Goal: Information Seeking & Learning: Learn about a topic

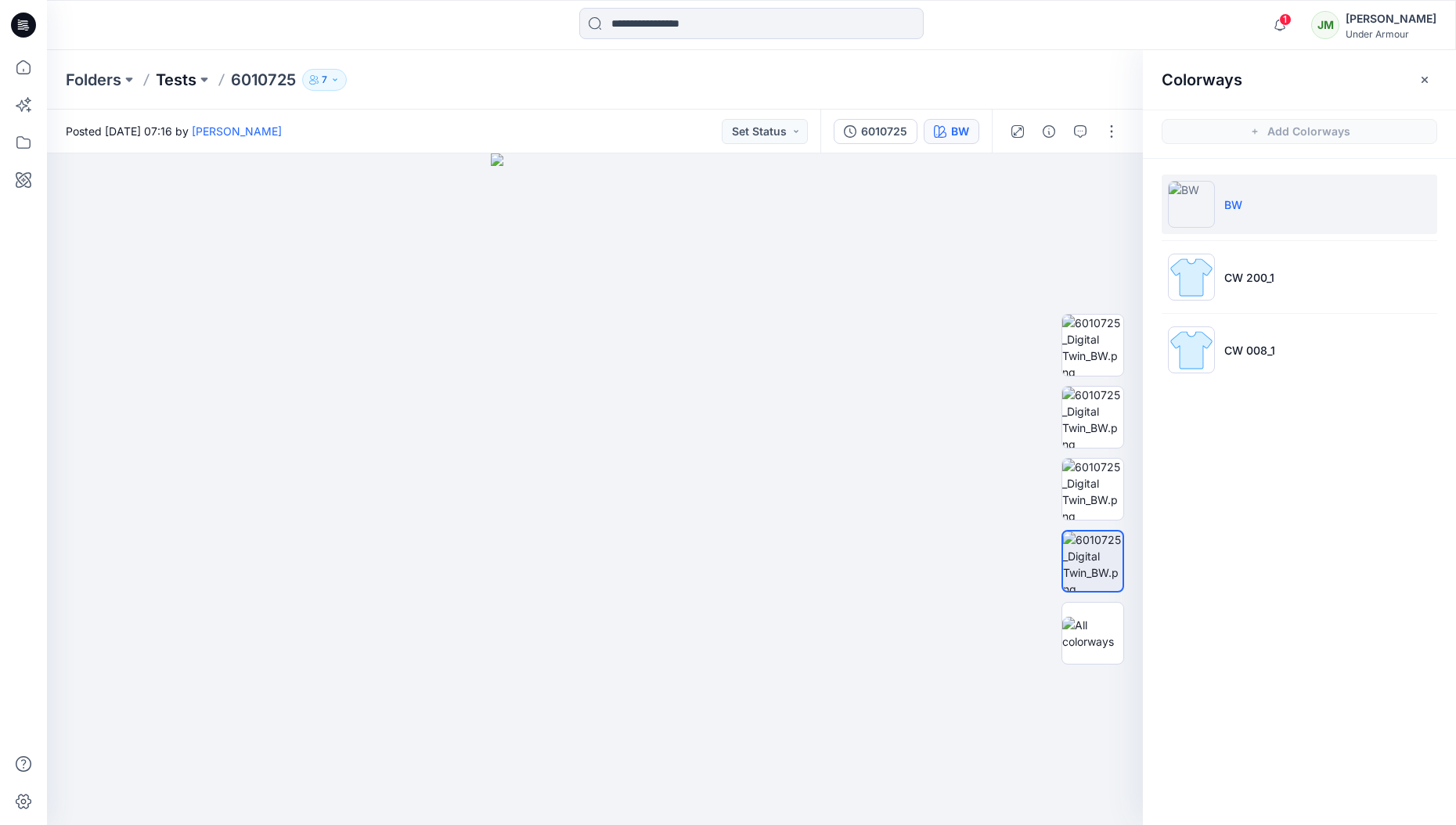
click at [186, 80] on p "Tests" at bounding box center [176, 80] width 40 height 22
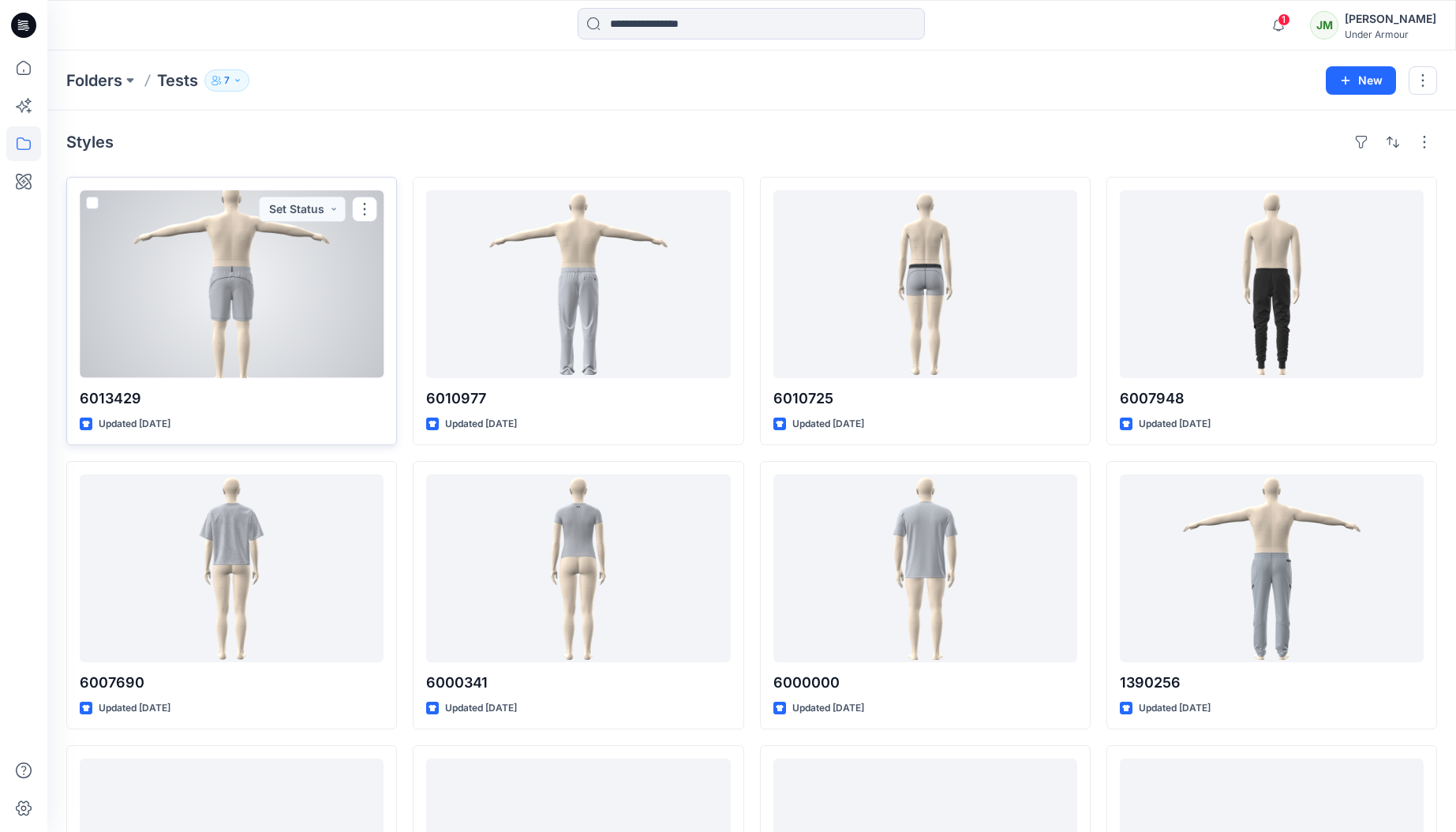
click at [283, 320] on div at bounding box center [232, 284] width 304 height 188
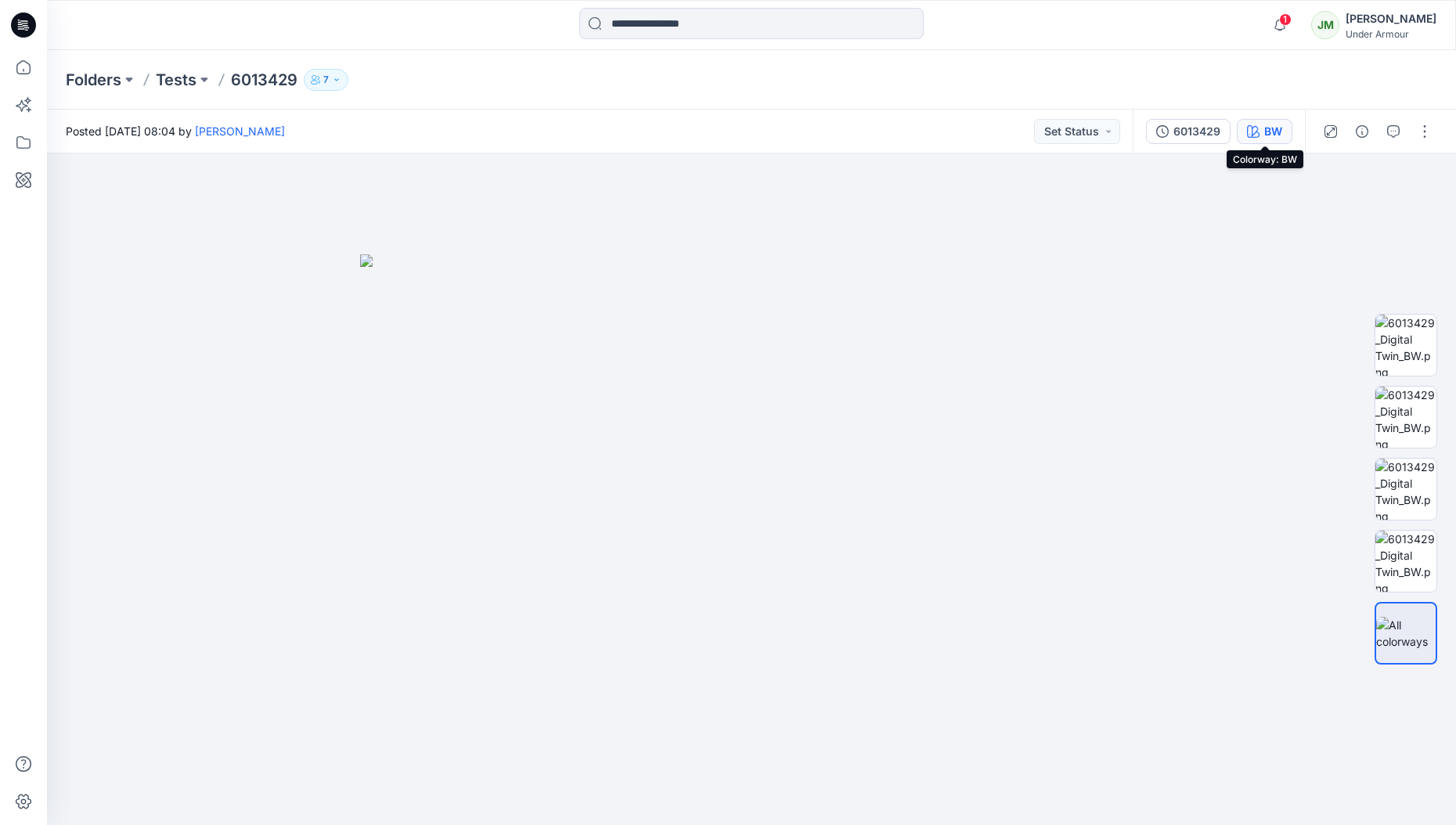
click at [1269, 132] on div "BW" at bounding box center [1273, 131] width 18 height 17
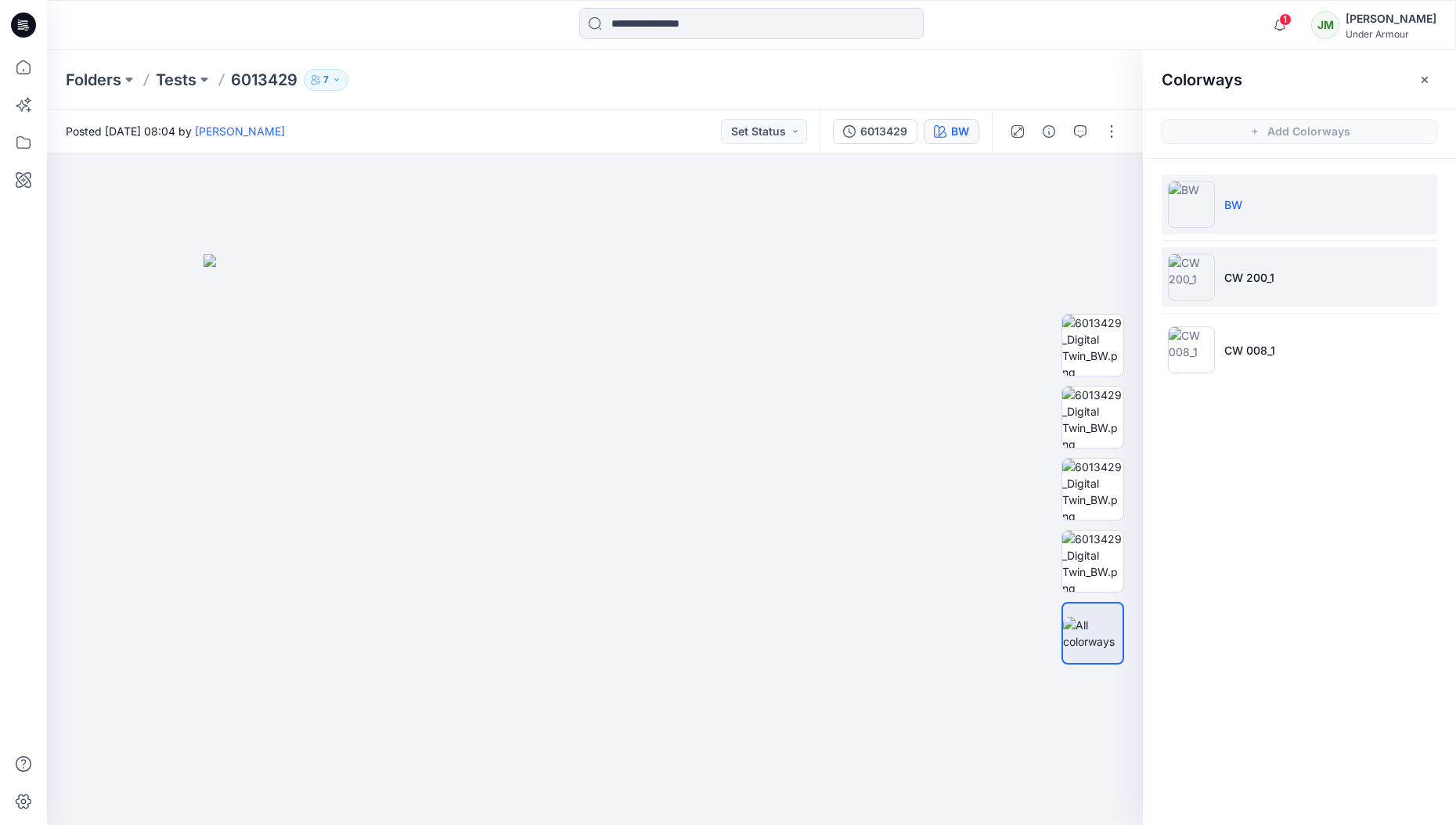
click at [1293, 274] on li "CW 200_1" at bounding box center [1299, 277] width 275 height 59
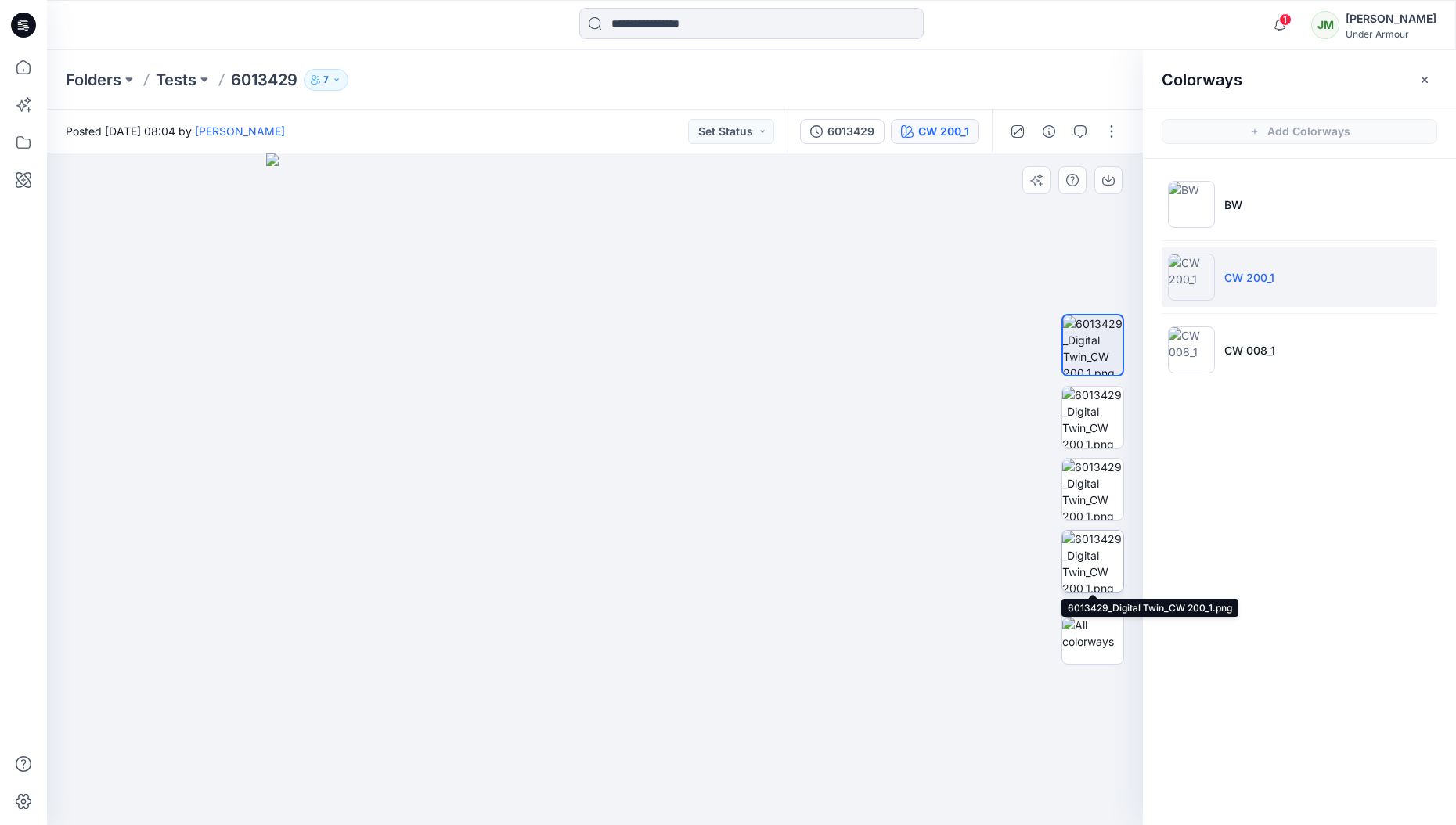
click at [1093, 560] on img at bounding box center [1092, 561] width 61 height 61
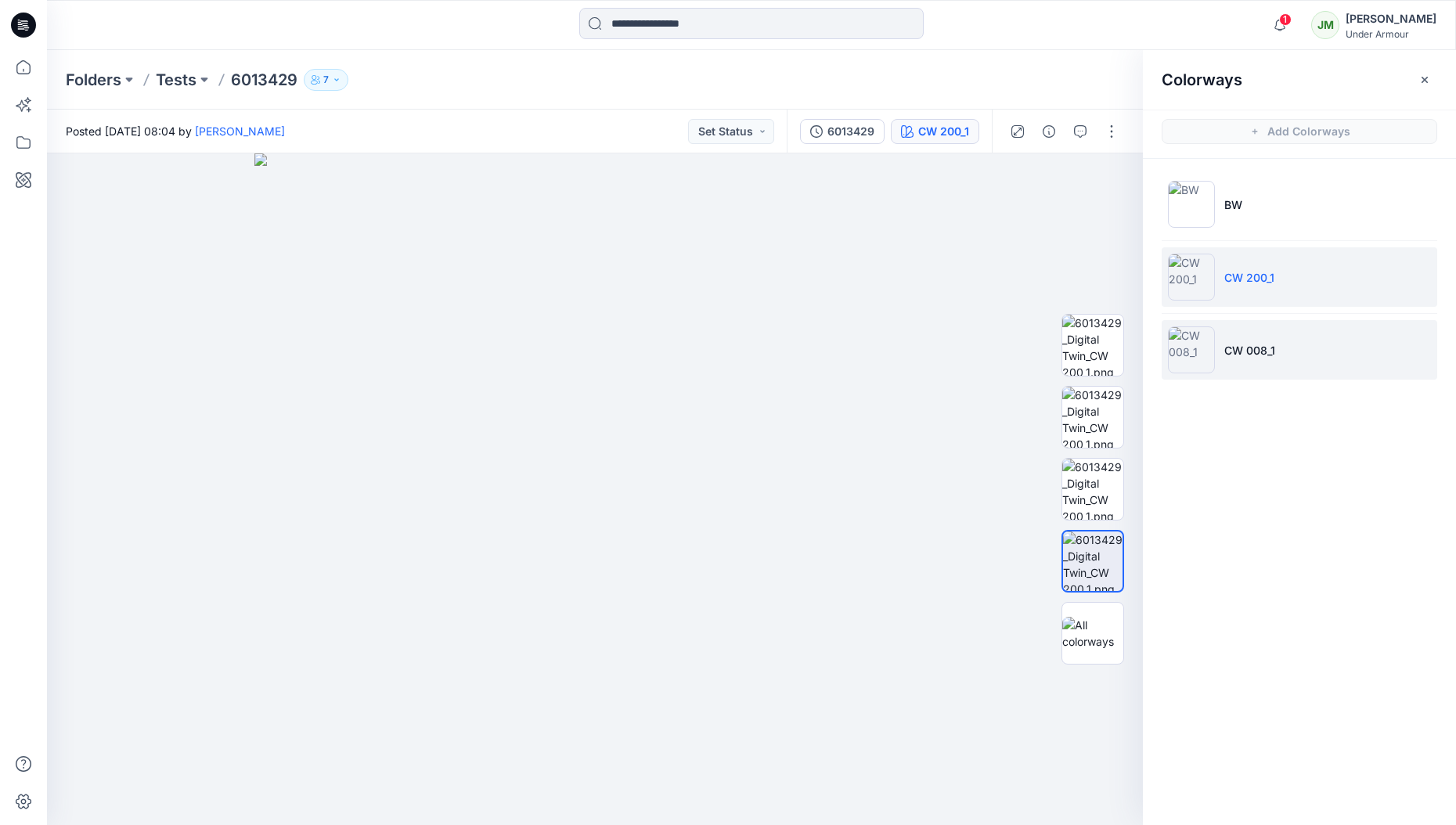
click at [1195, 345] on img at bounding box center [1191, 349] width 47 height 47
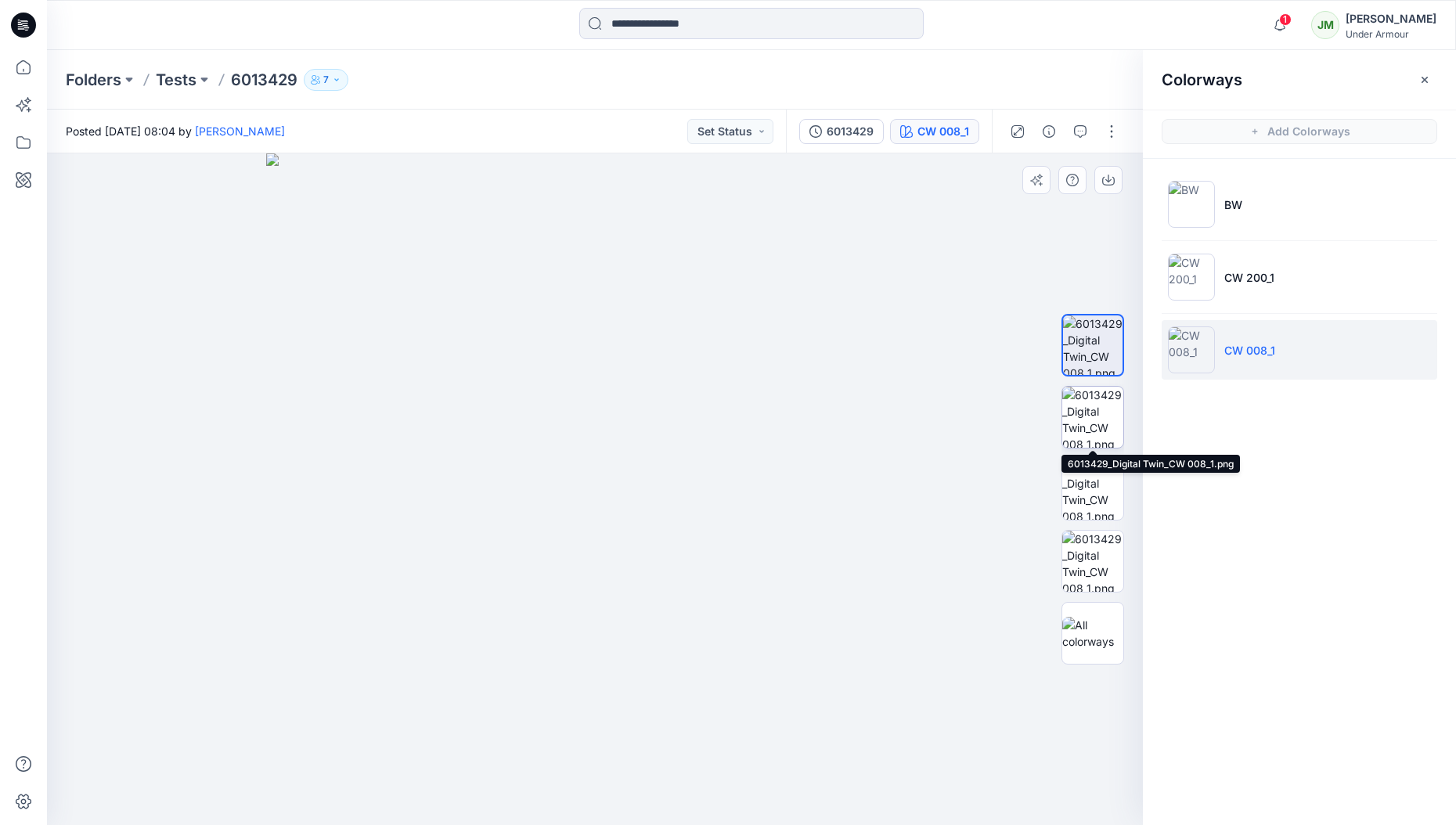
click at [1099, 429] on img at bounding box center [1092, 417] width 61 height 61
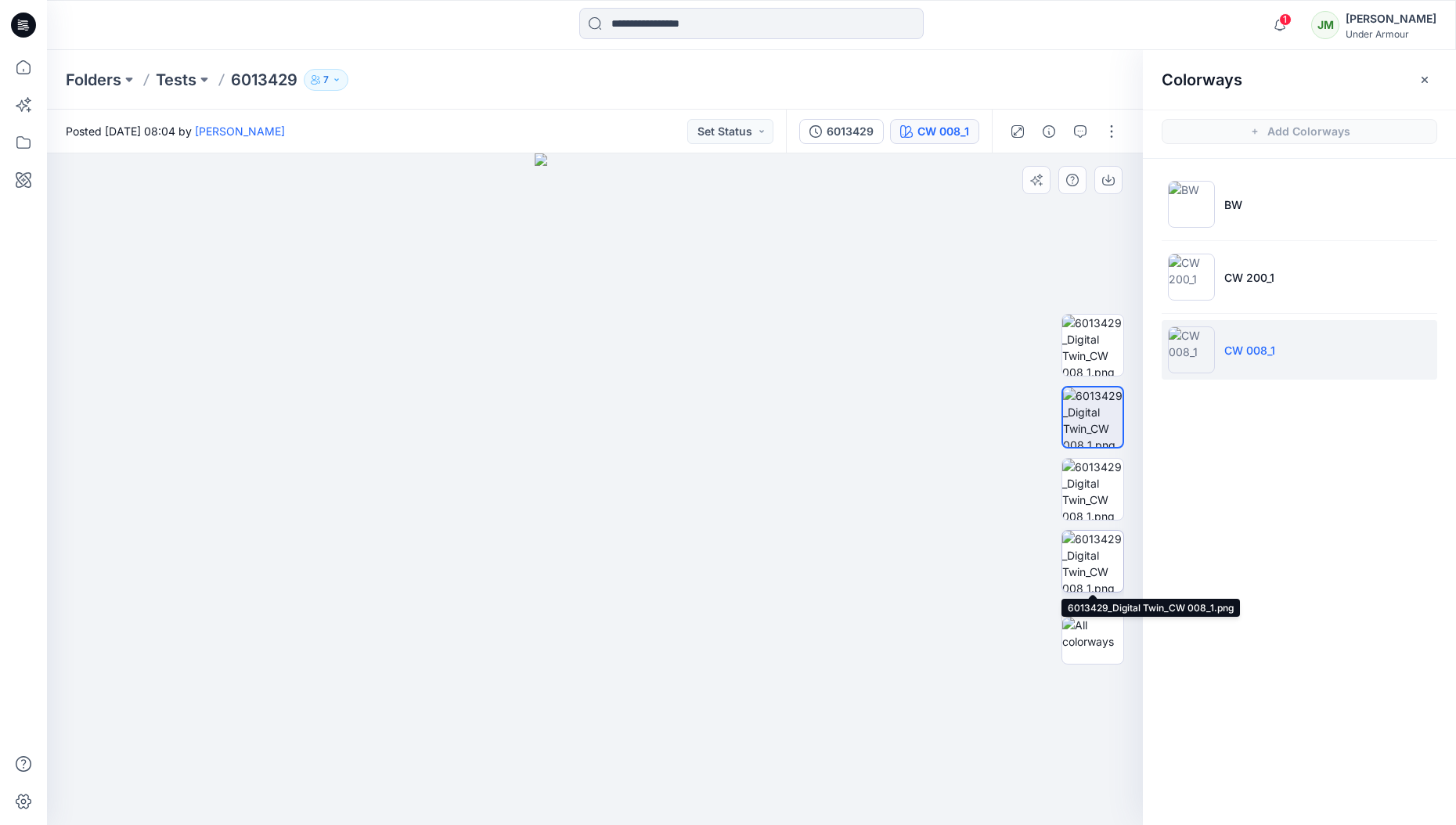
click at [1096, 561] on img at bounding box center [1092, 561] width 61 height 61
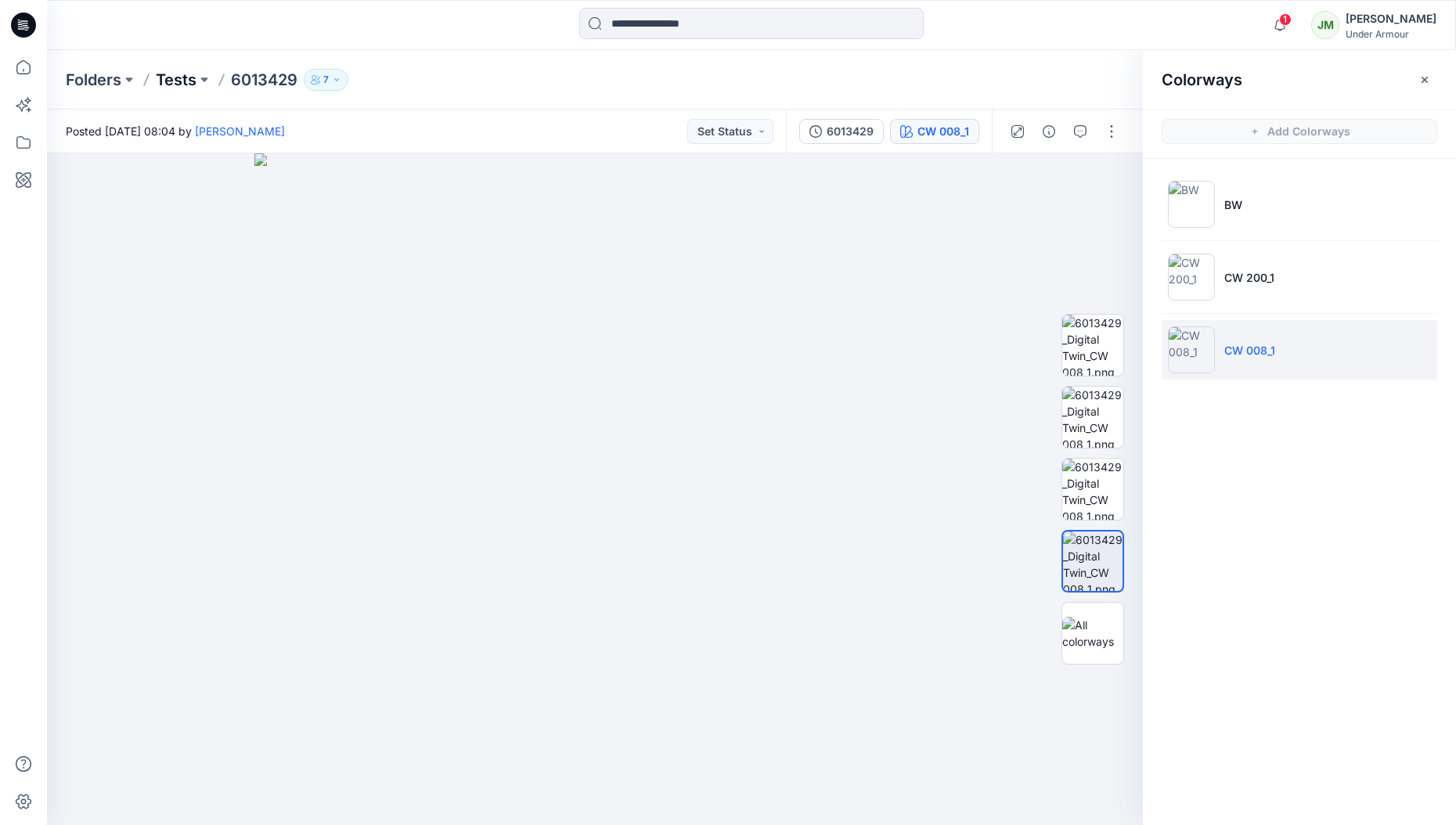
click at [182, 79] on p "Tests" at bounding box center [176, 80] width 40 height 22
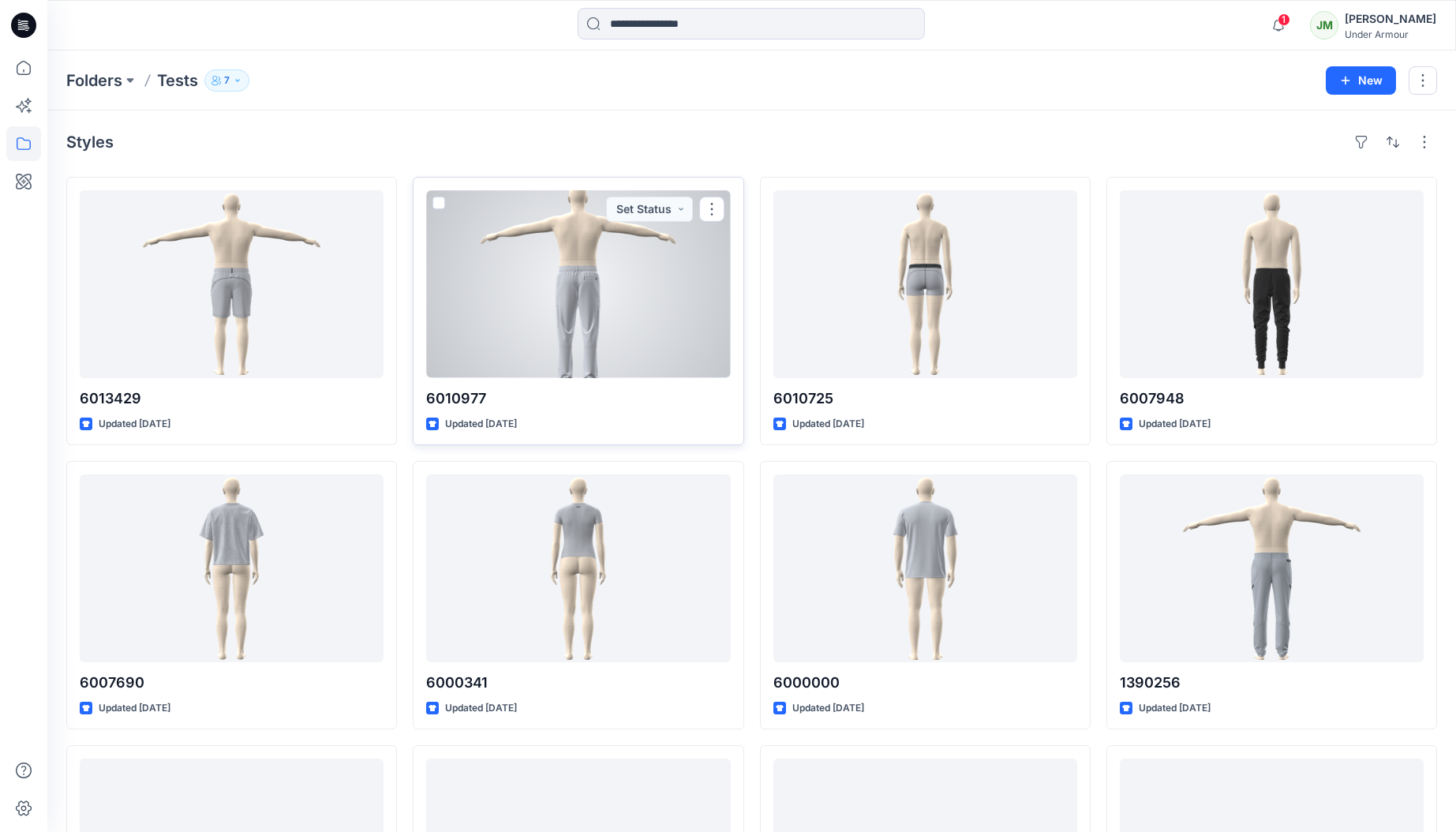
click at [658, 332] on div at bounding box center [578, 284] width 304 height 188
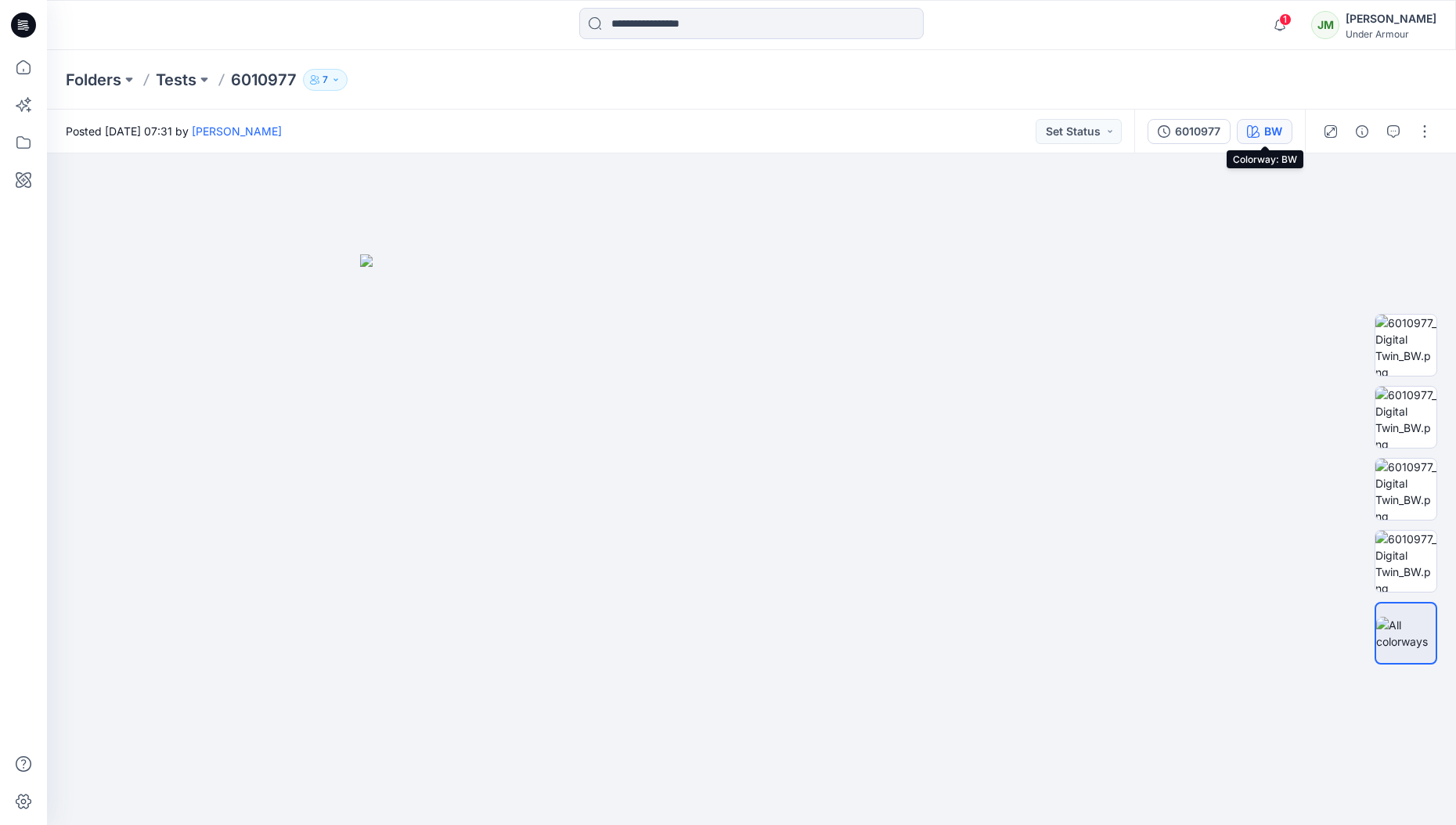
click at [1264, 134] on div "BW" at bounding box center [1273, 131] width 18 height 17
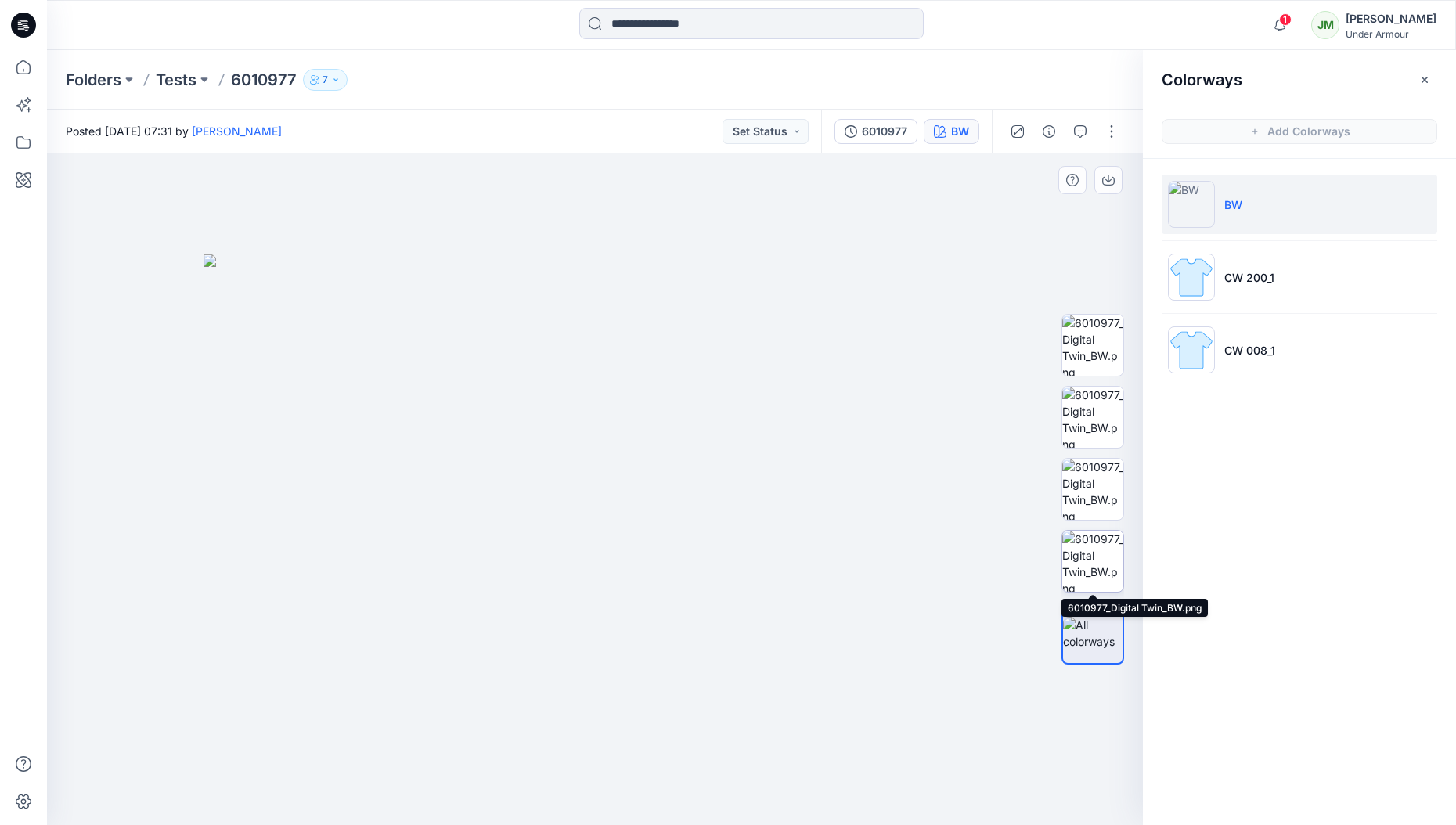
click at [1090, 565] on img at bounding box center [1092, 561] width 61 height 61
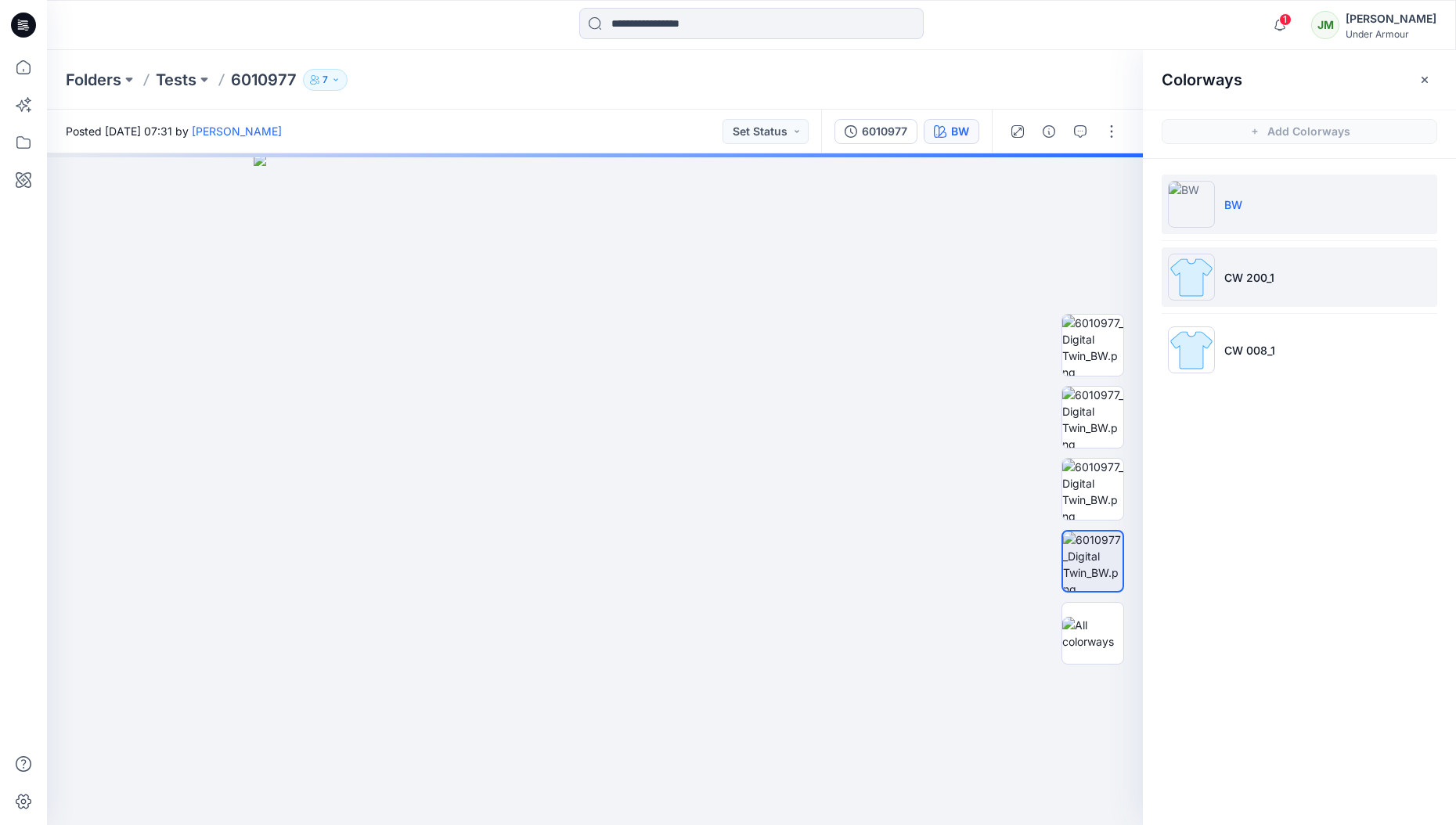
click at [1251, 268] on li "CW 200_1" at bounding box center [1299, 277] width 275 height 59
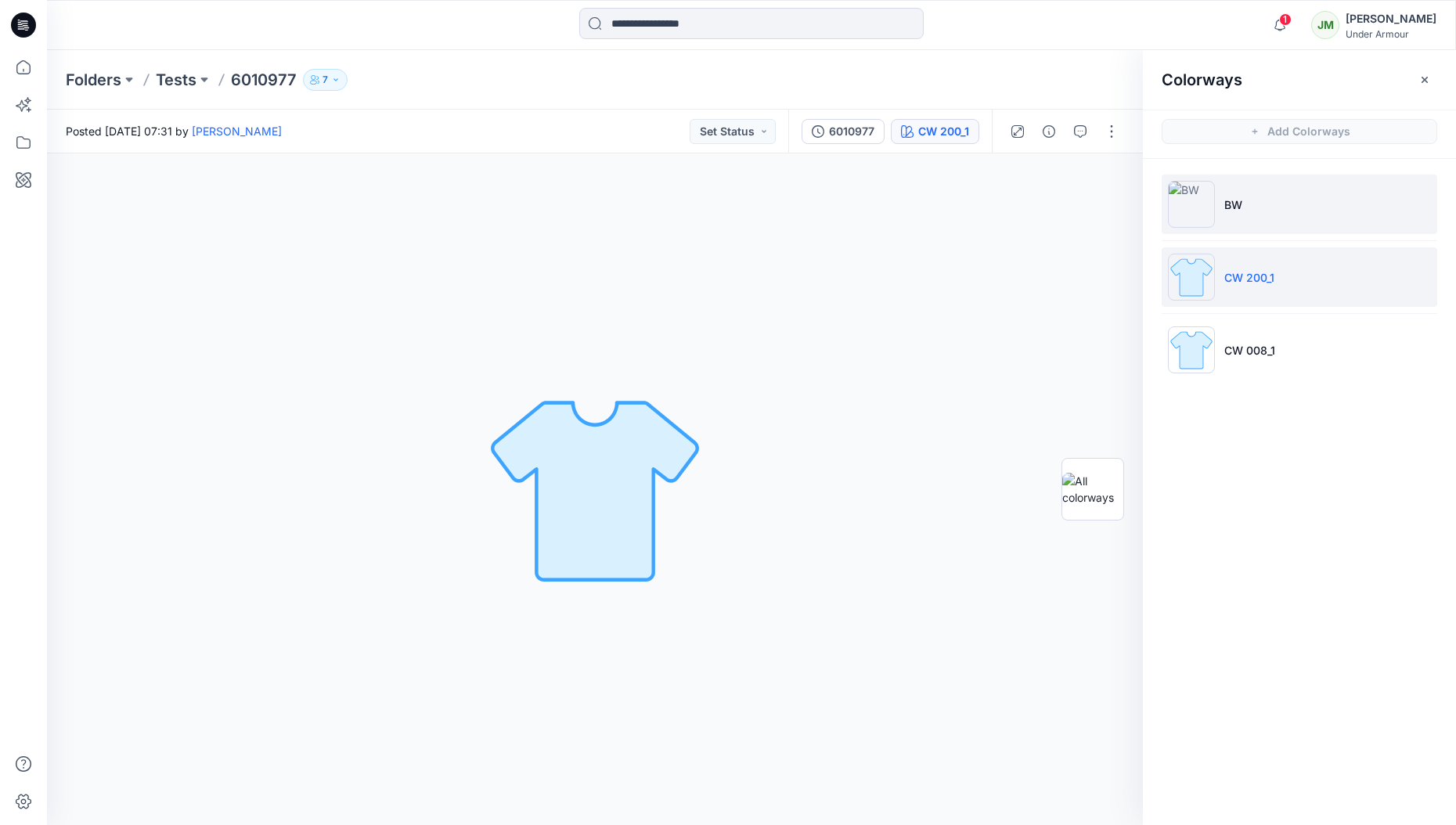
click at [1260, 200] on li "BW" at bounding box center [1299, 204] width 275 height 59
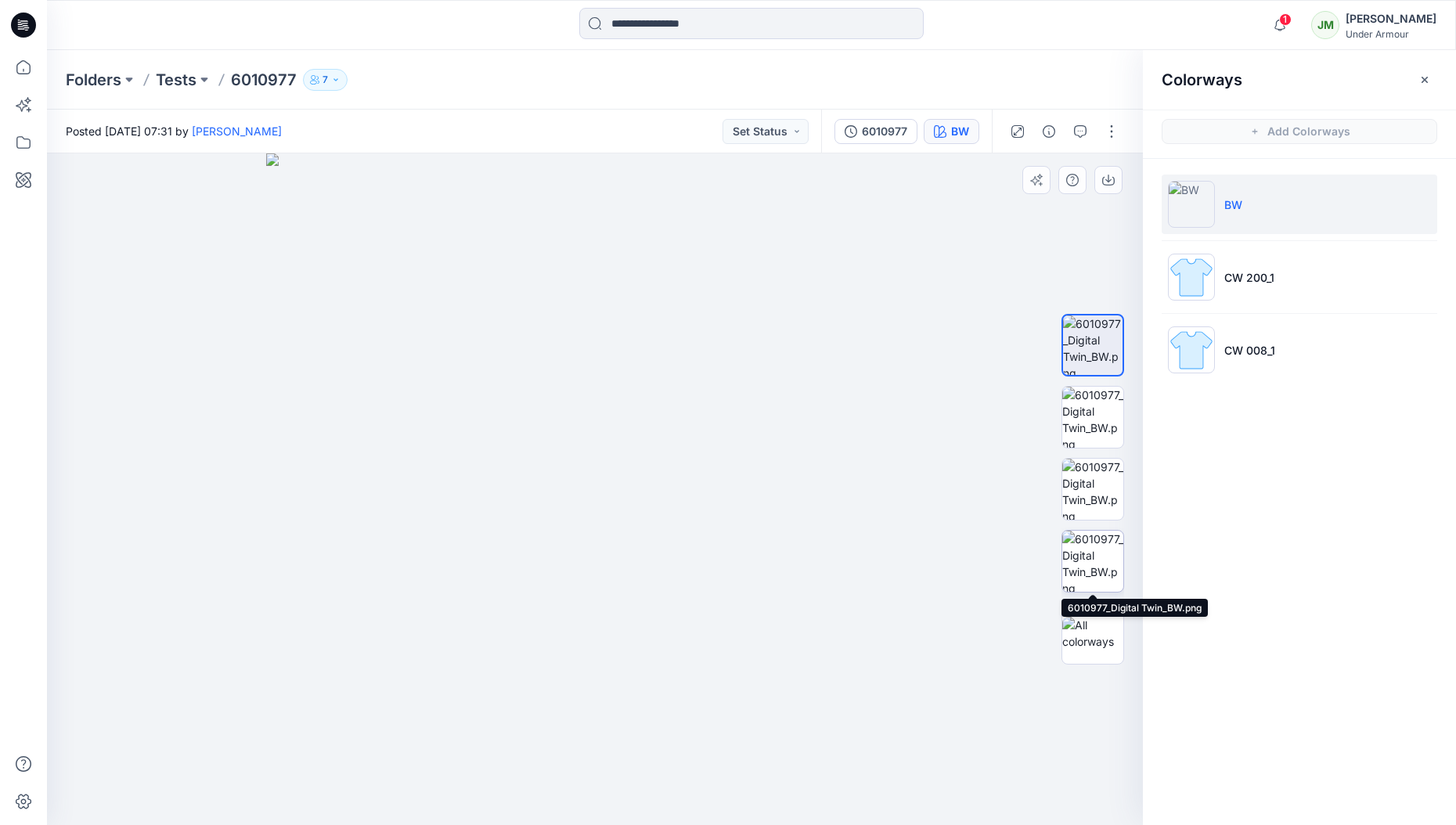
click at [1103, 555] on img at bounding box center [1092, 561] width 61 height 61
click at [186, 80] on p "Tests" at bounding box center [176, 80] width 40 height 22
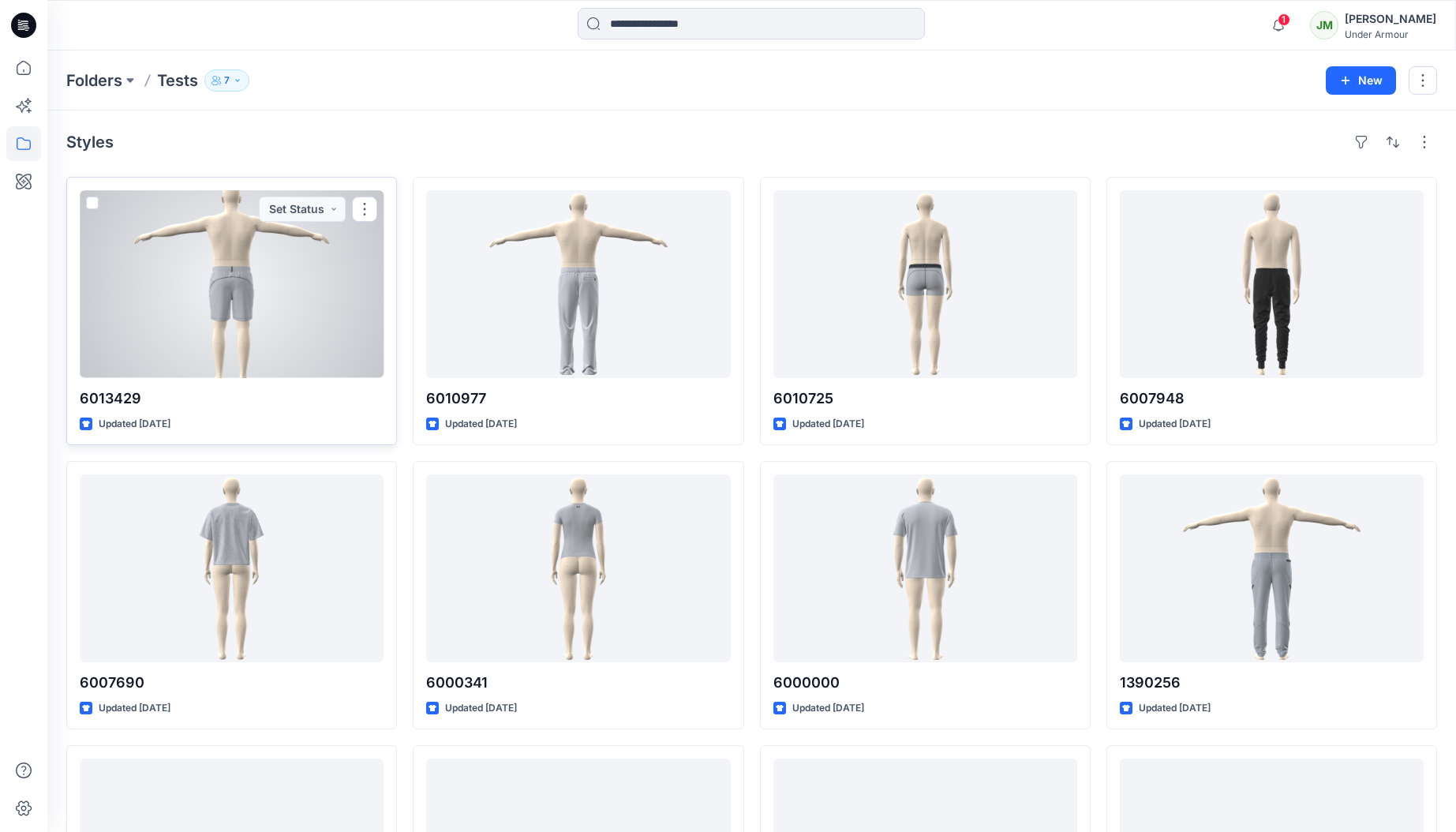
click at [314, 327] on div at bounding box center [232, 284] width 304 height 188
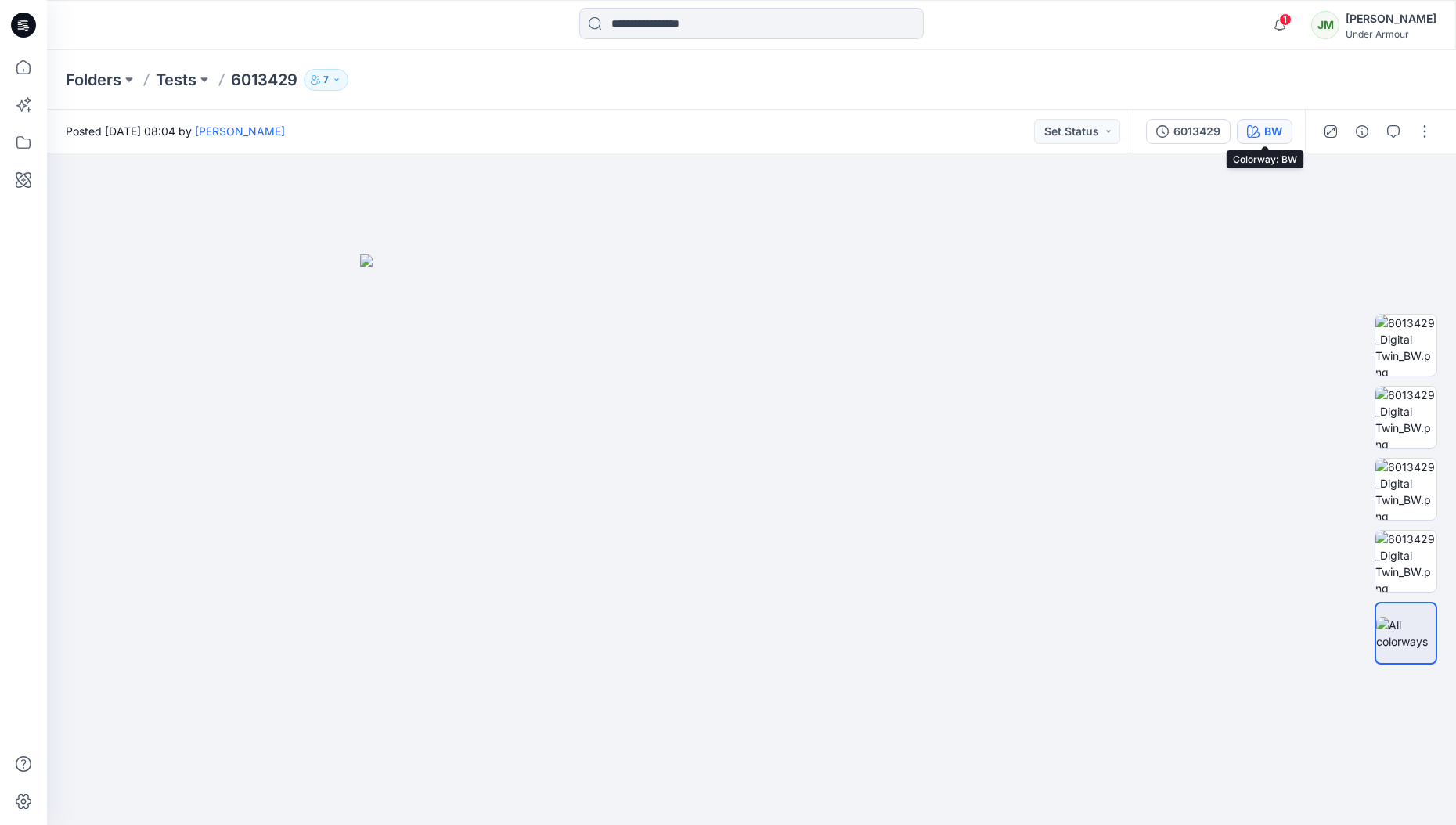
click at [1269, 124] on div "BW" at bounding box center [1273, 131] width 18 height 17
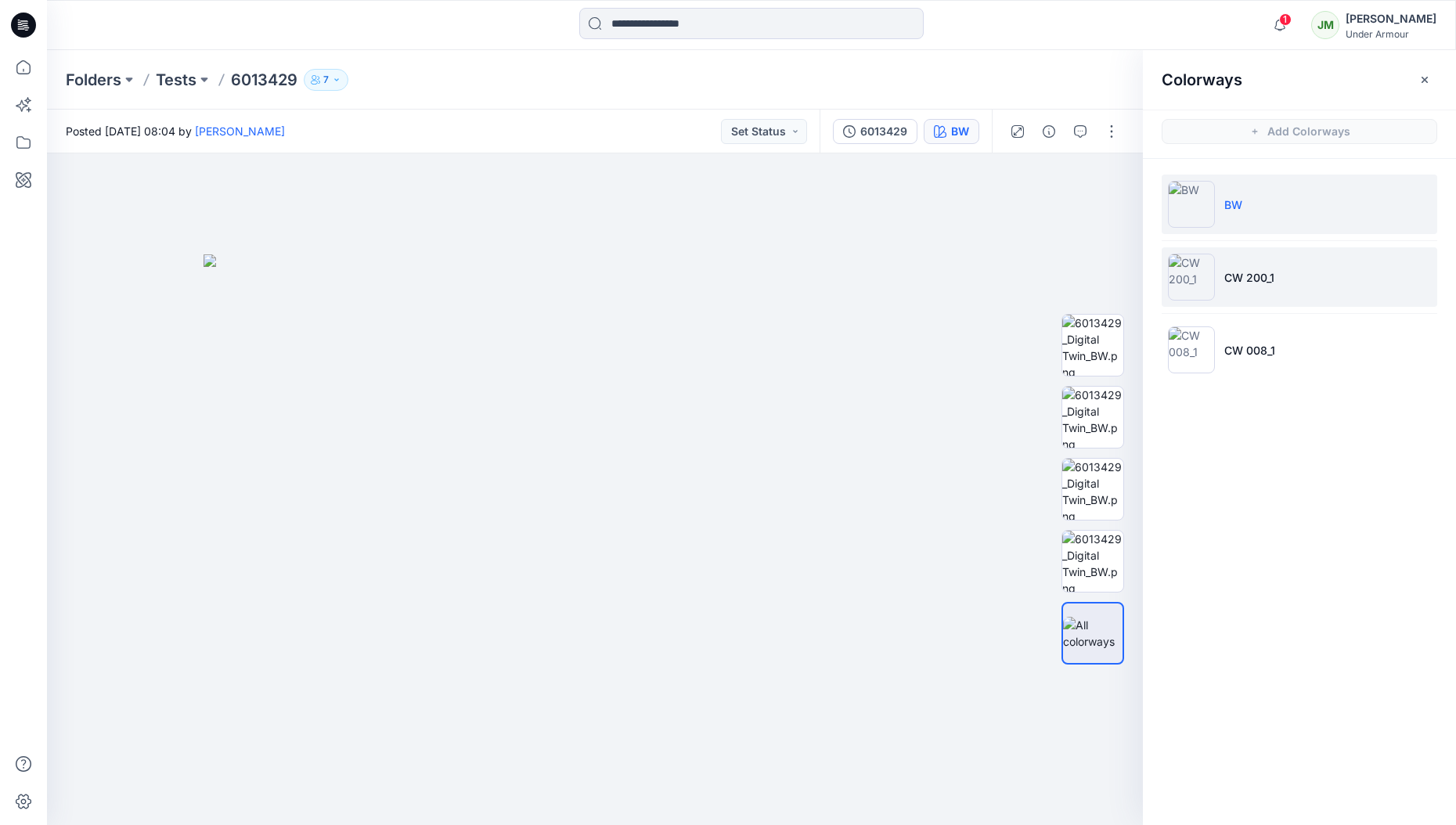
click at [1270, 270] on p "CW 200_1" at bounding box center [1249, 278] width 50 height 16
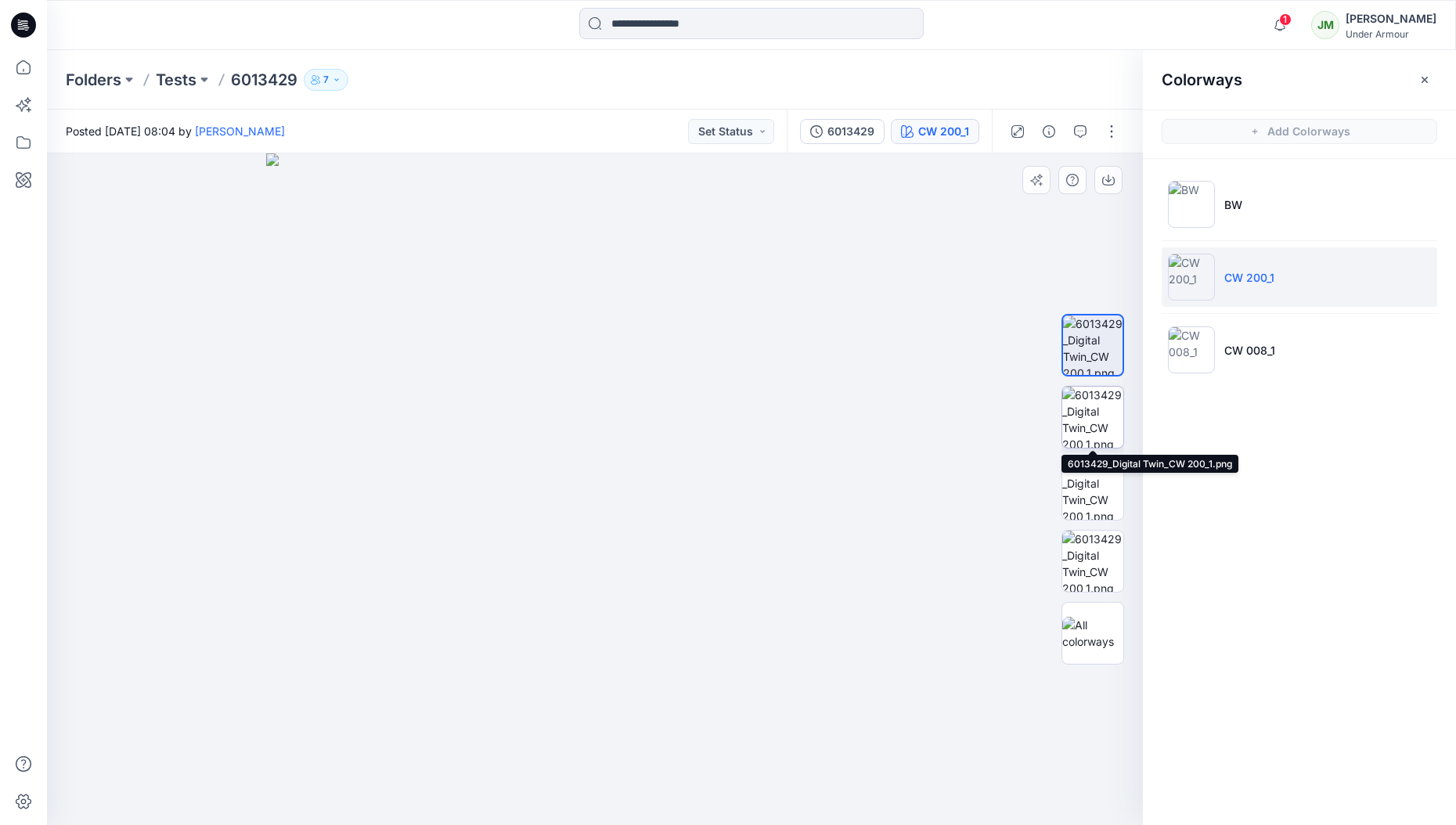
click at [1096, 418] on img at bounding box center [1092, 417] width 61 height 61
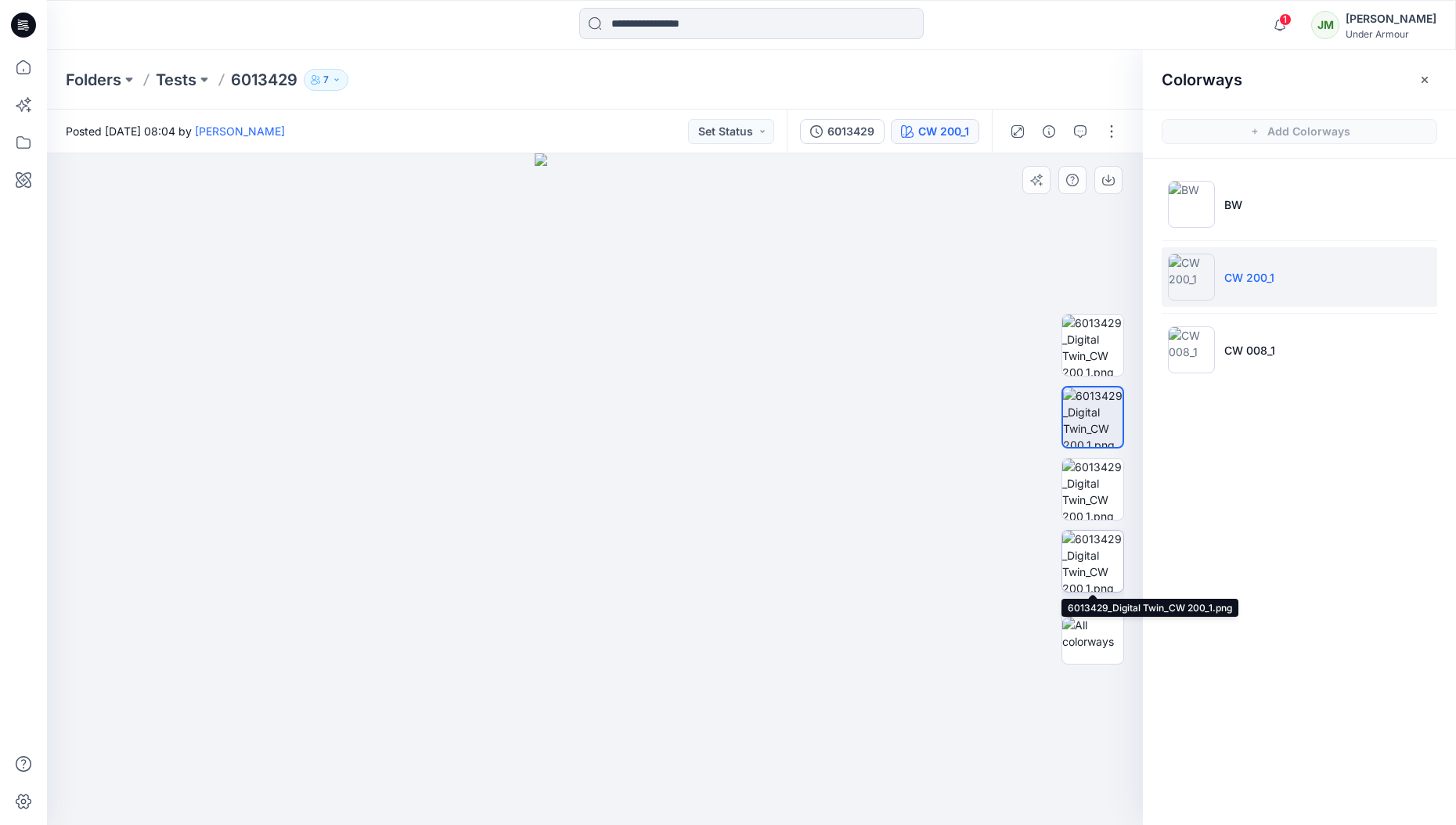
click at [1095, 560] on img at bounding box center [1092, 561] width 61 height 61
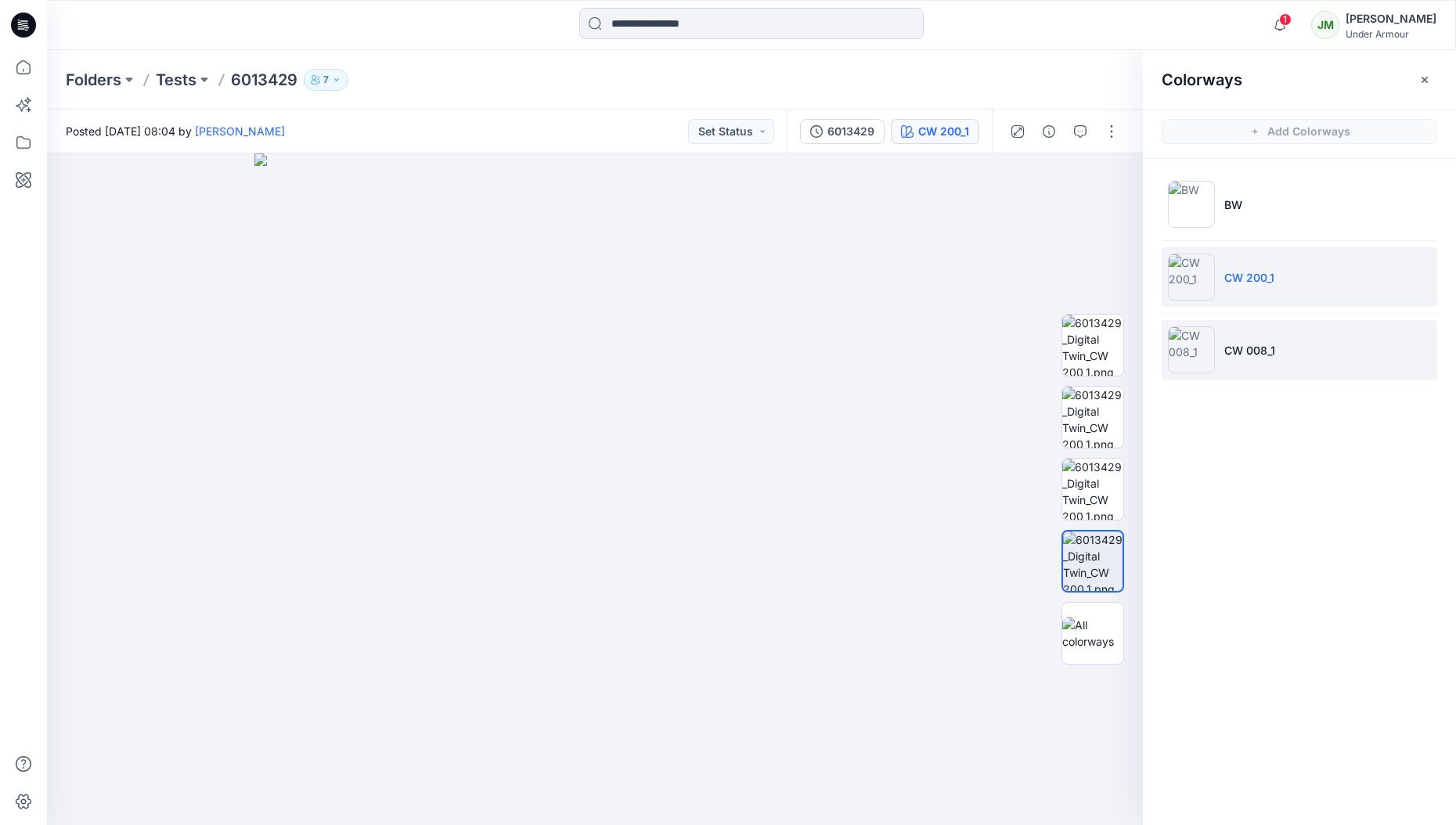
click at [1184, 342] on img at bounding box center [1191, 349] width 47 height 47
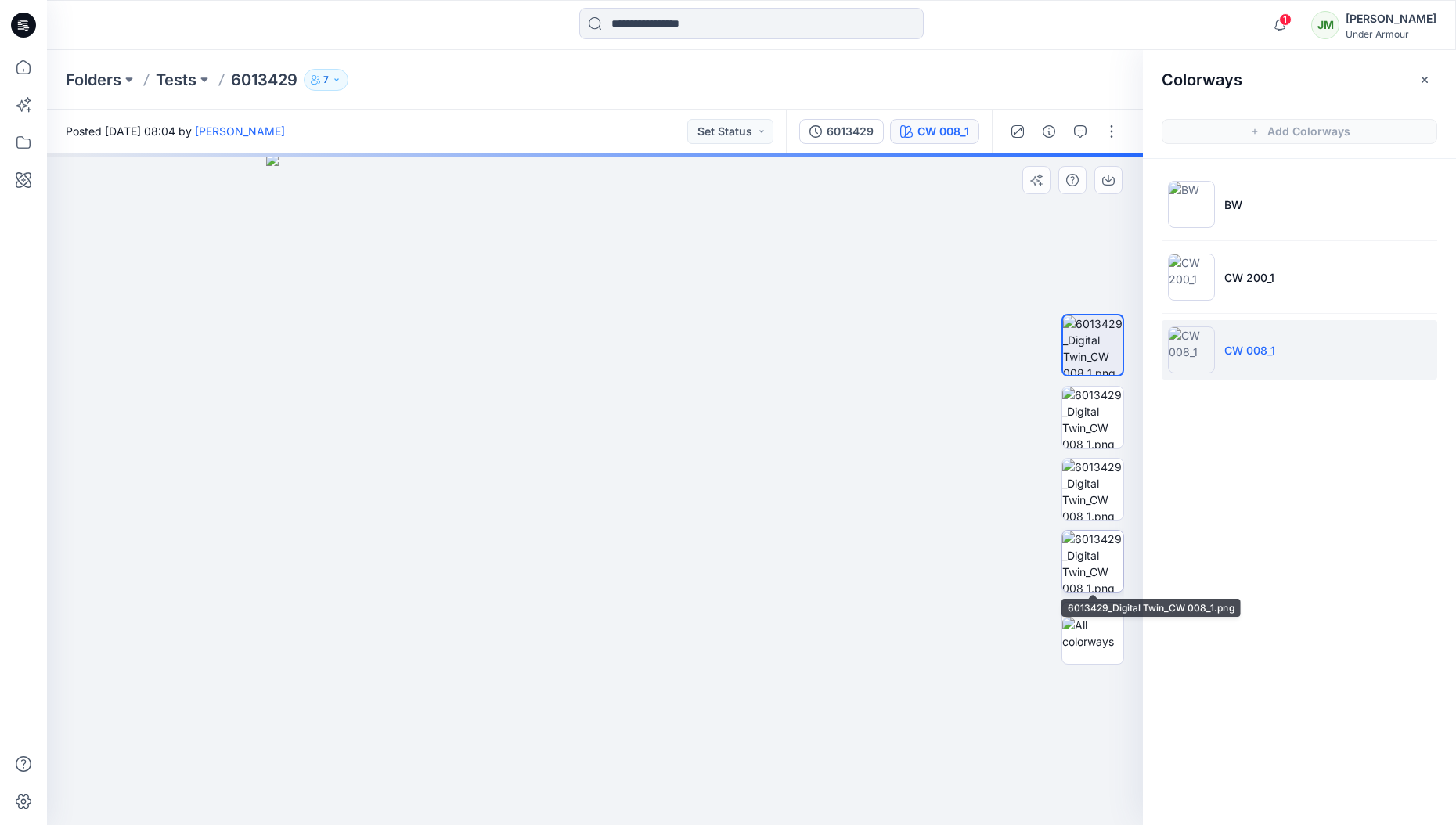
click at [1092, 562] on img at bounding box center [1092, 561] width 61 height 61
